Goal: Information Seeking & Learning: Learn about a topic

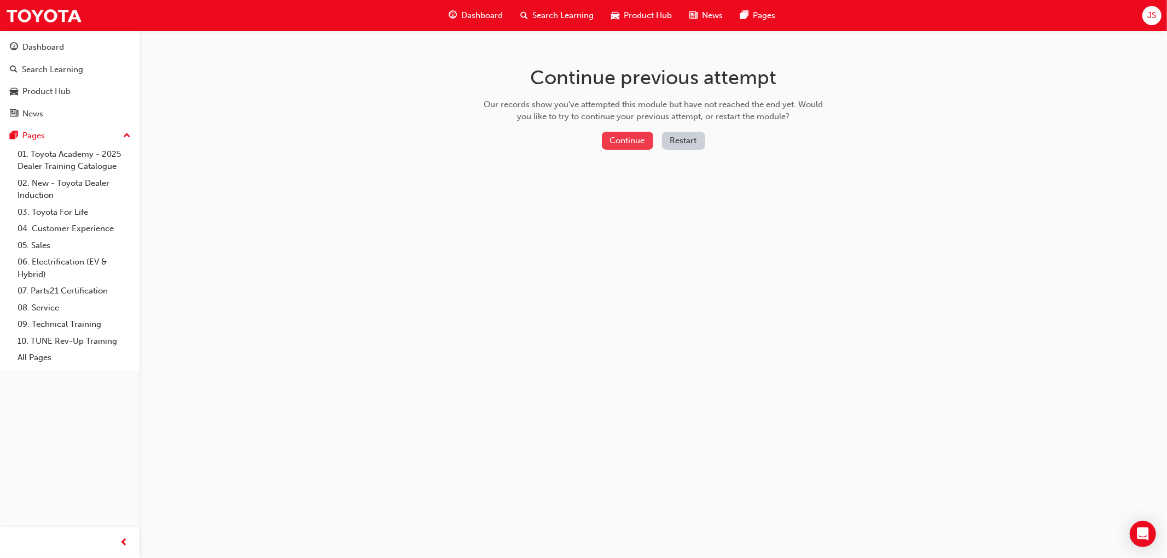
click at [630, 138] on button "Continue" at bounding box center [627, 141] width 51 height 18
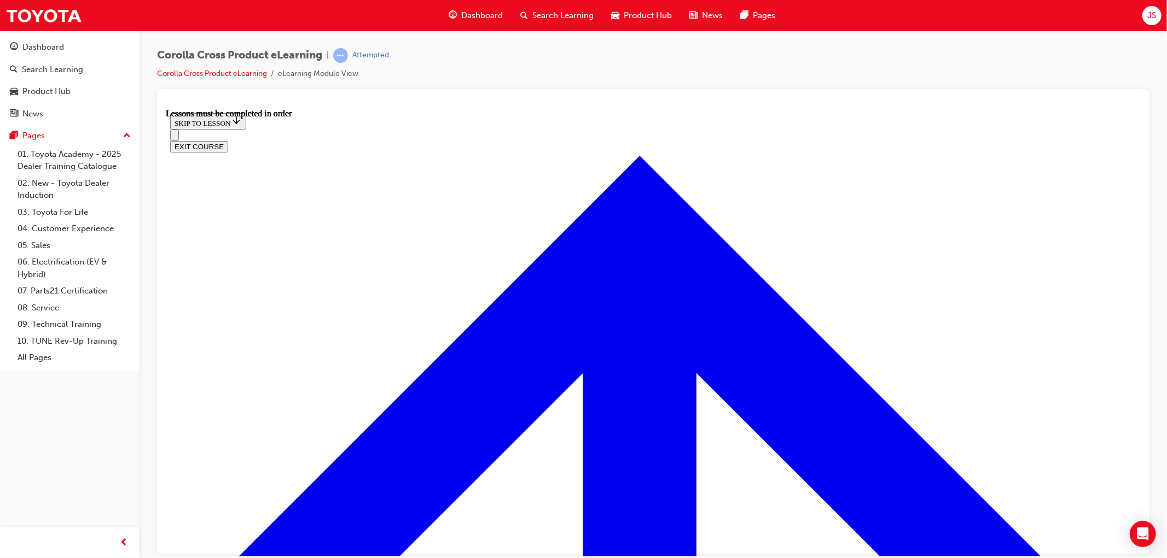
scroll to position [949, 0]
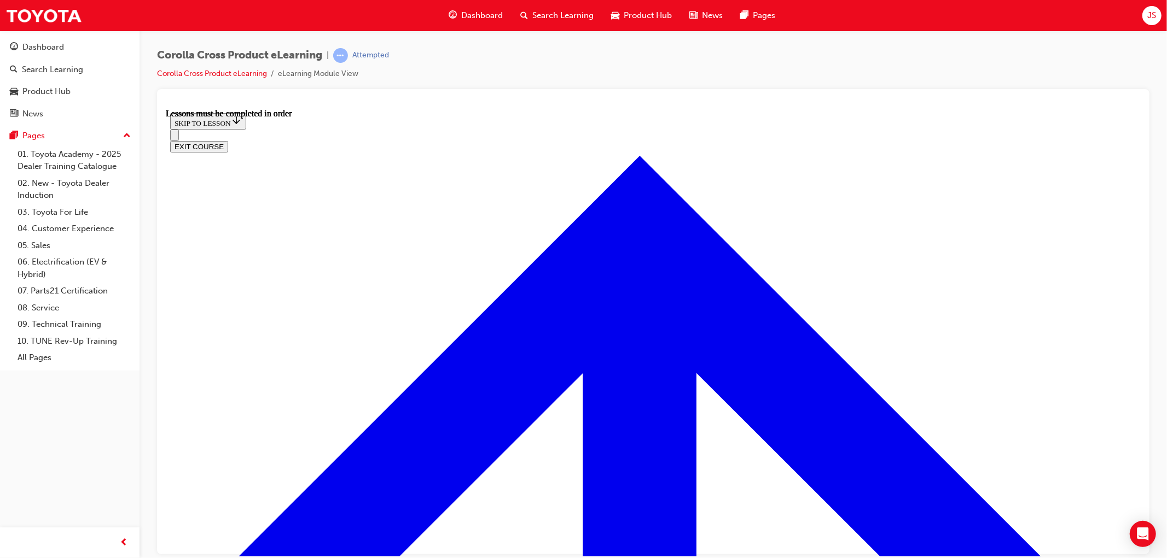
drag, startPoint x: 909, startPoint y: 318, endPoint x: 1050, endPoint y: 422, distance: 174.8
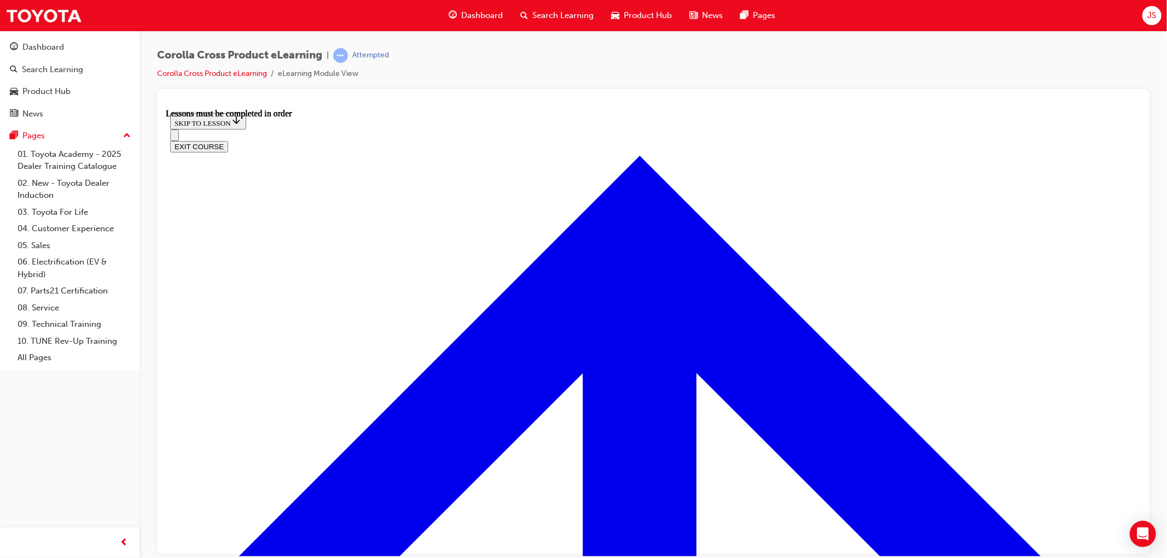
scroll to position [1010, 0]
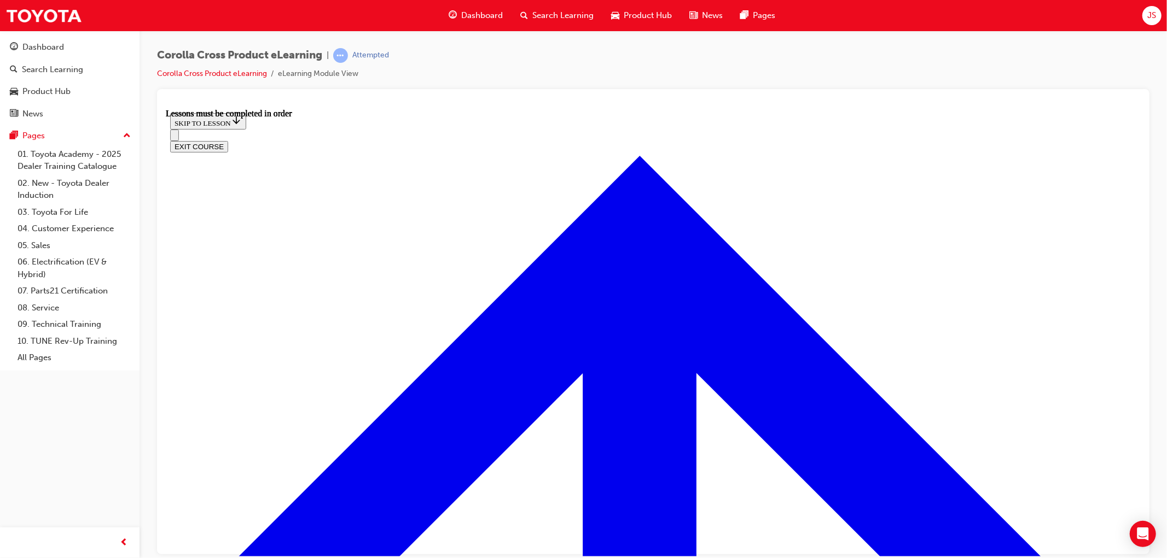
scroll to position [0, 0]
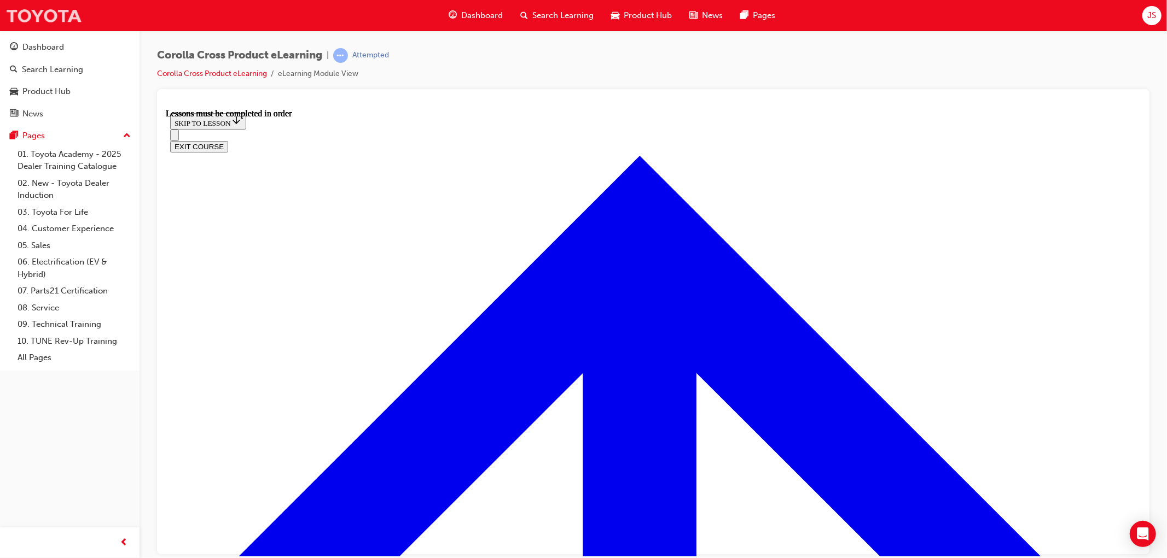
click at [20, 25] on img at bounding box center [43, 15] width 77 height 25
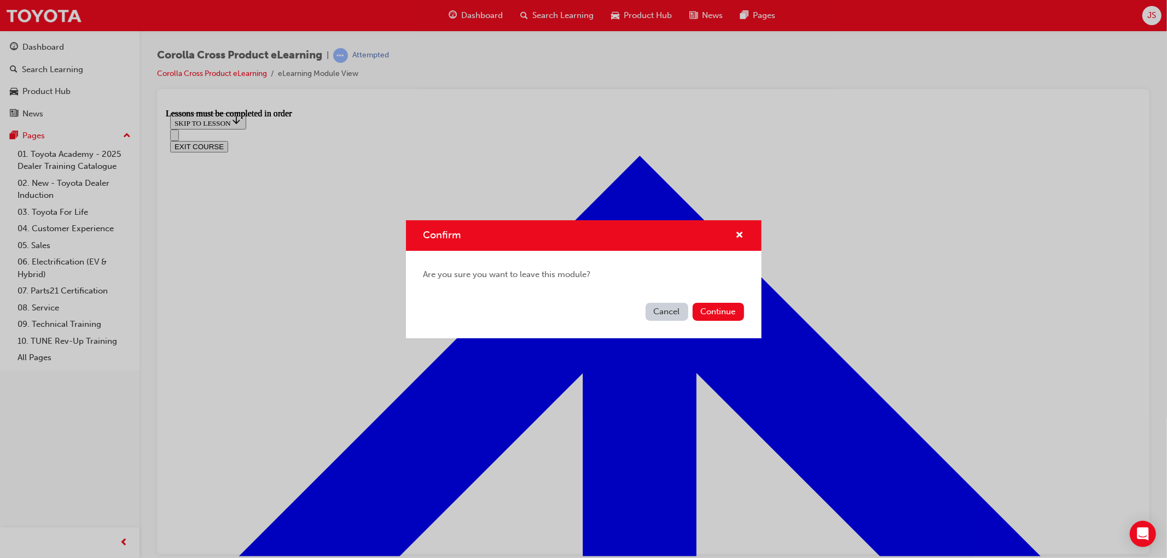
click at [667, 308] on button "Cancel" at bounding box center [666, 312] width 43 height 18
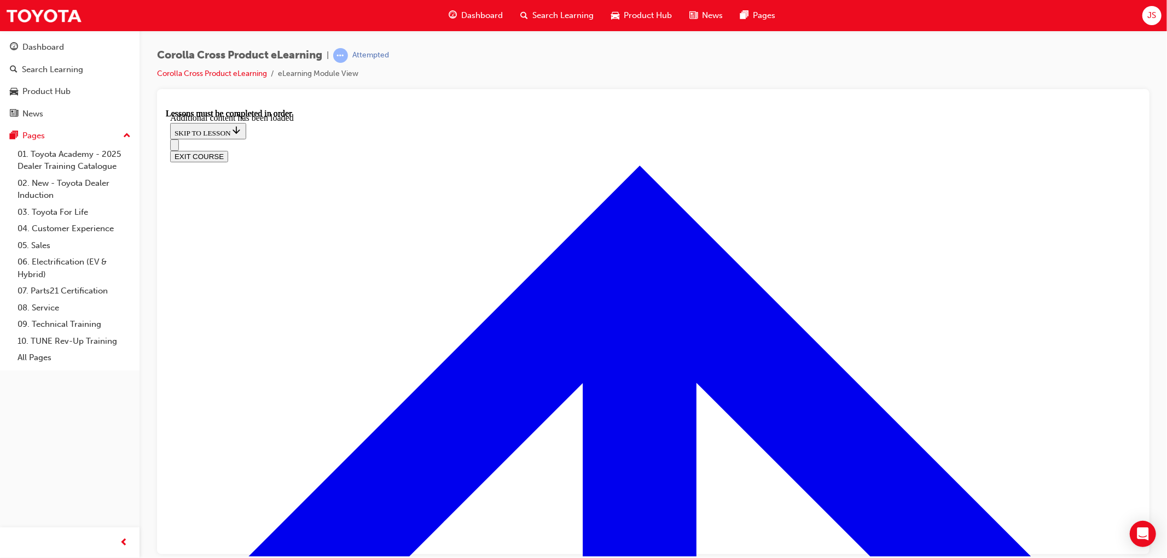
scroll to position [1784, 0]
radio input "true"
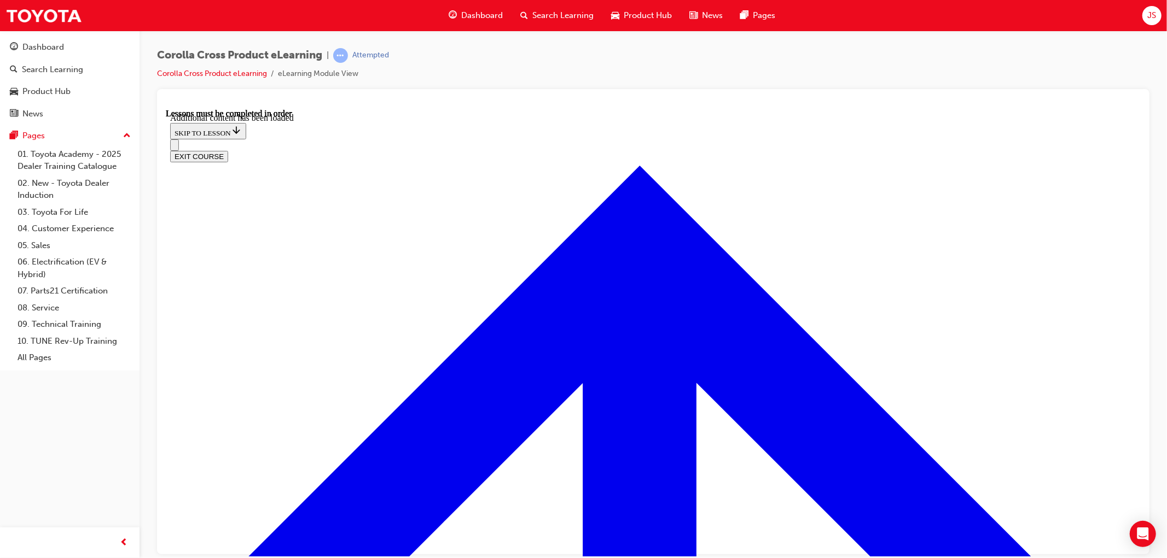
radio input "true"
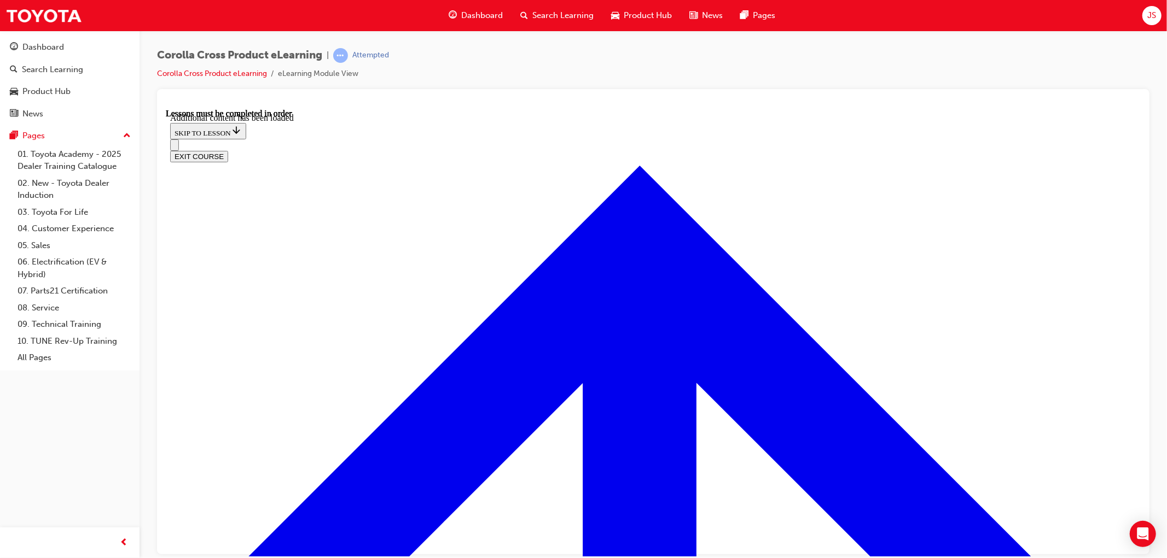
radio input "true"
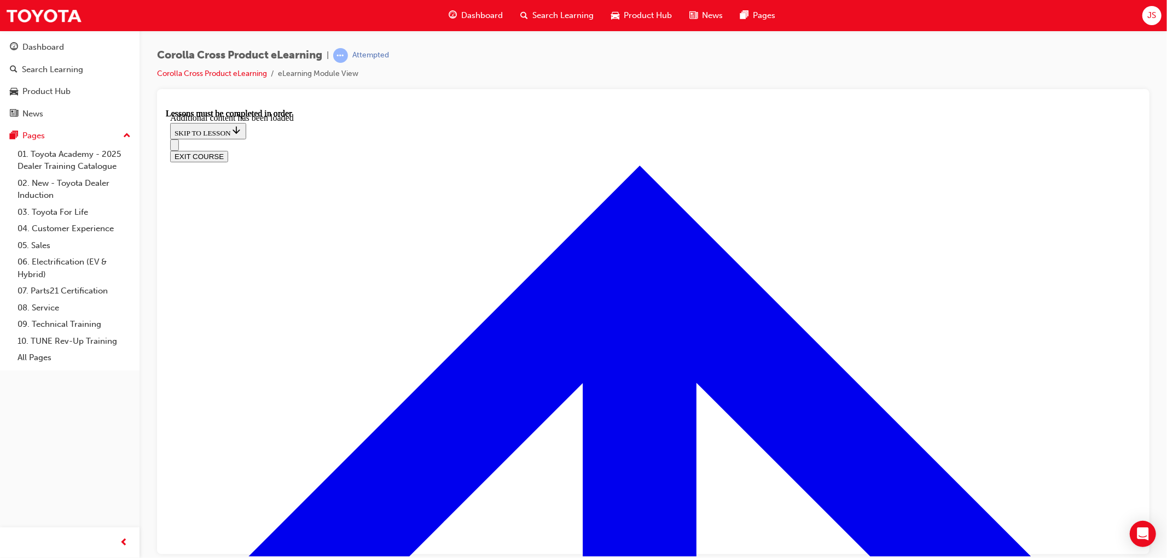
radio input "true"
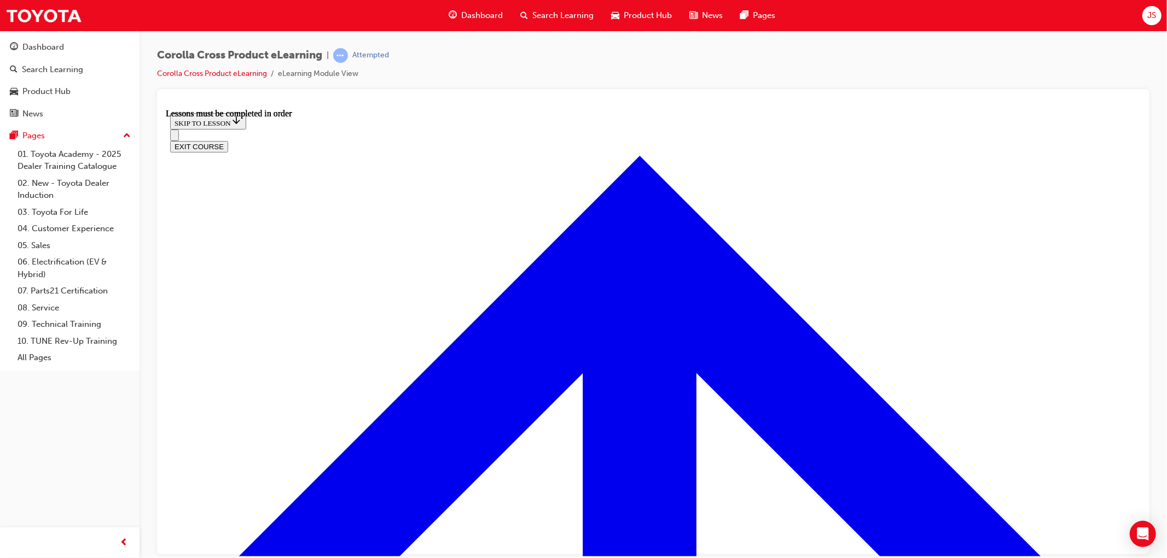
scroll to position [646, 0]
drag, startPoint x: 592, startPoint y: 239, endPoint x: 693, endPoint y: 236, distance: 101.2
copy em "All-Weather Cargo Mat"
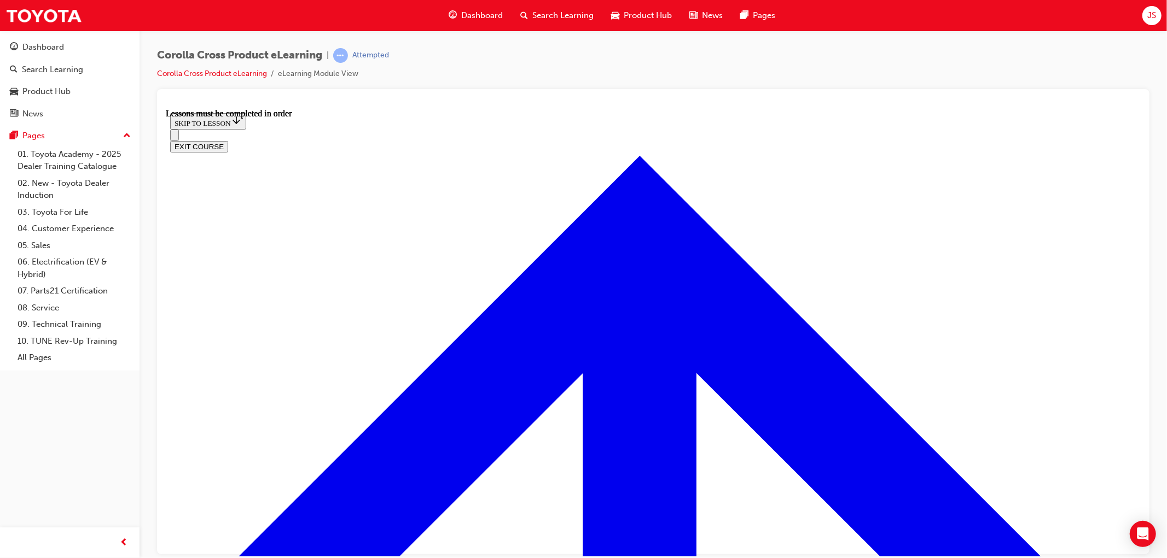
scroll to position [1010, 0]
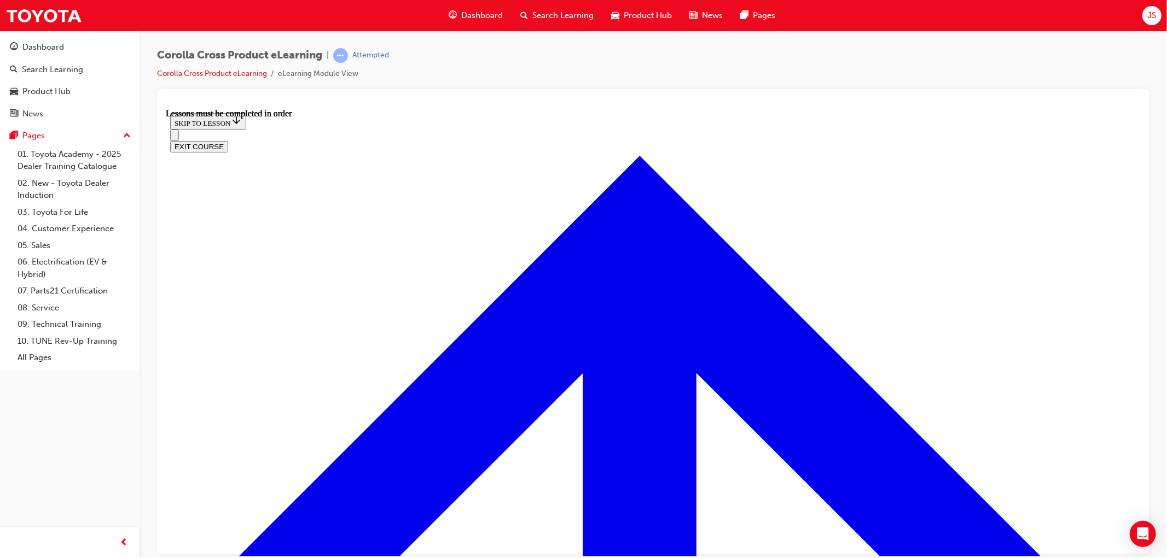
scroll to position [166, 0]
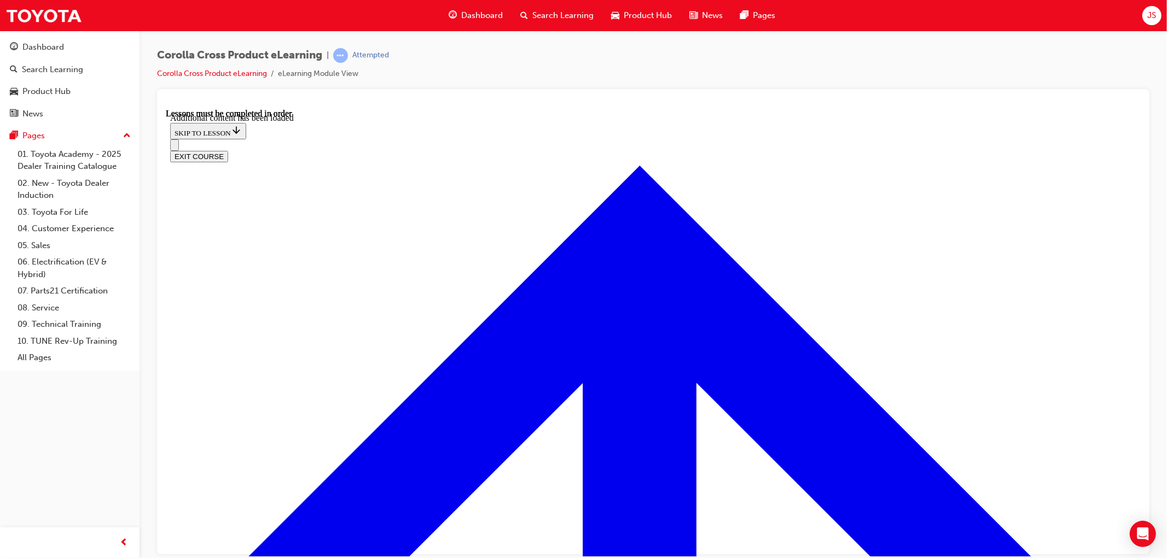
scroll to position [1622, 0]
radio input "true"
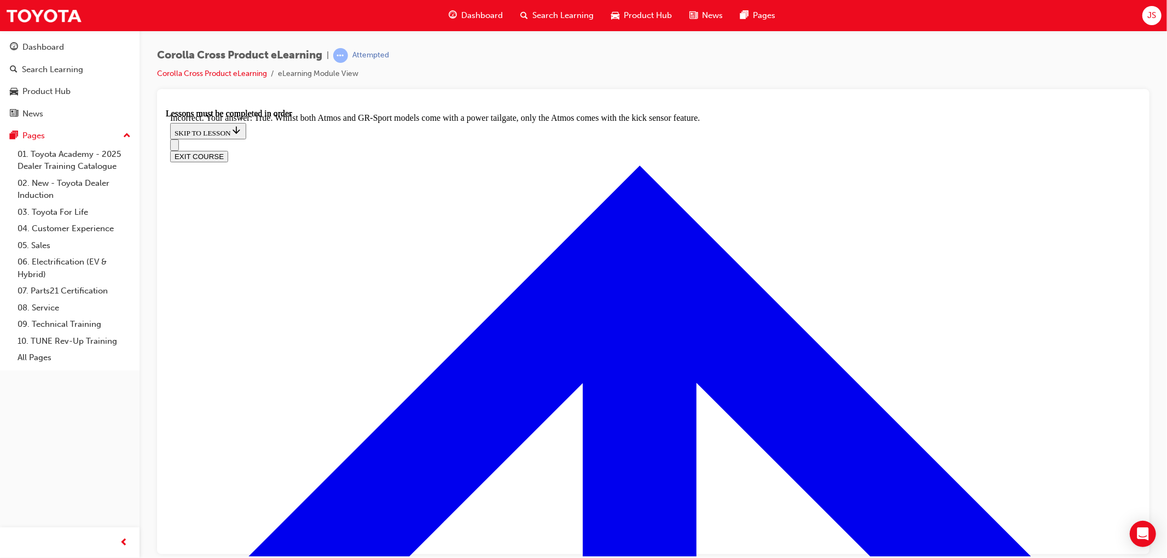
radio input "true"
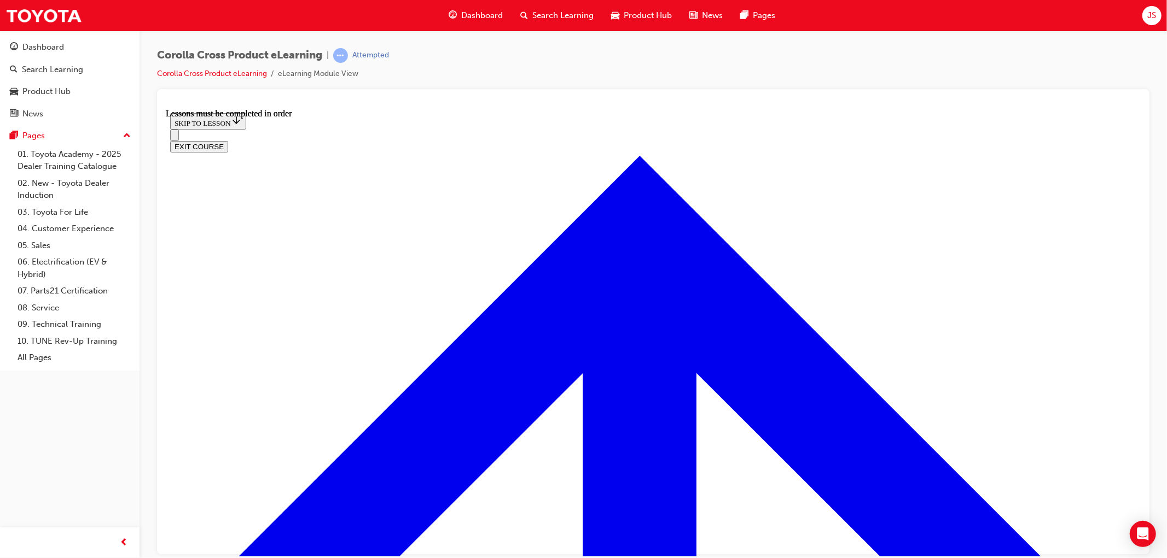
scroll to position [281, 0]
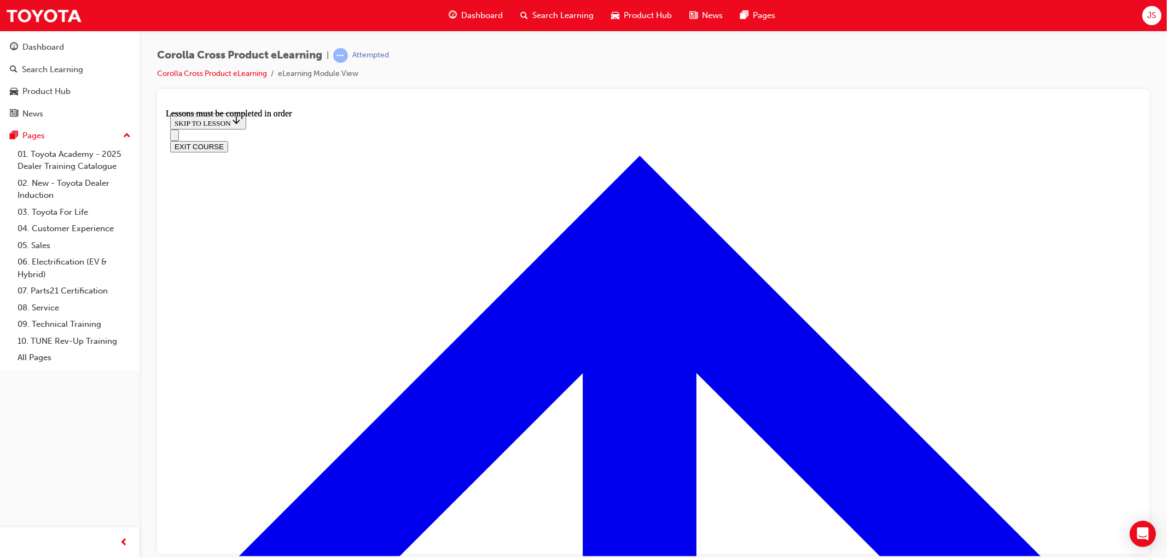
scroll to position [28, 0]
